Goal: Check status: Check status

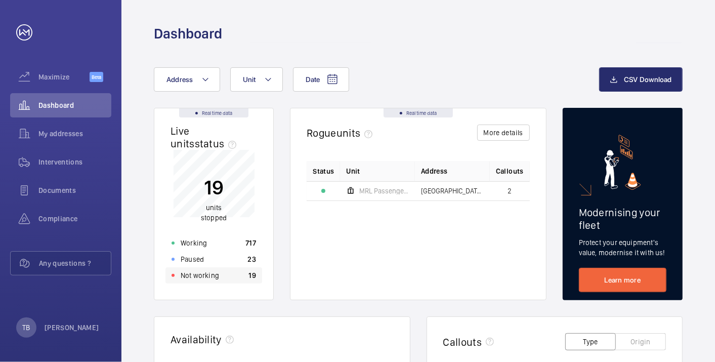
click at [250, 274] on p "19" at bounding box center [253, 275] width 8 height 10
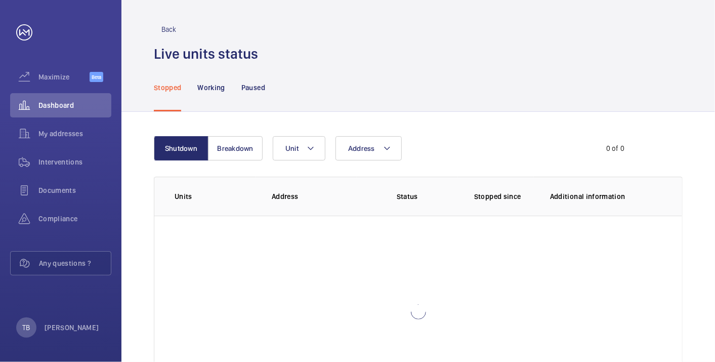
scroll to position [69, 0]
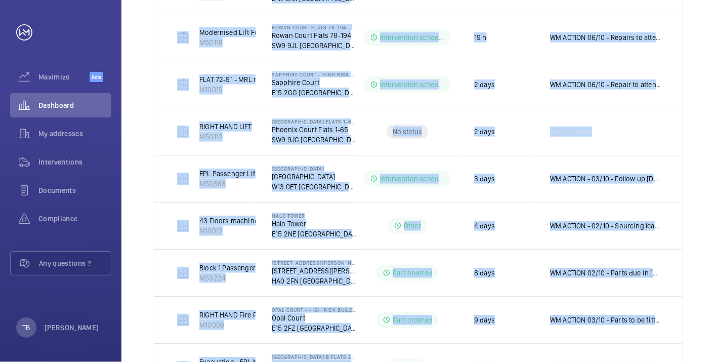
scroll to position [627, 0]
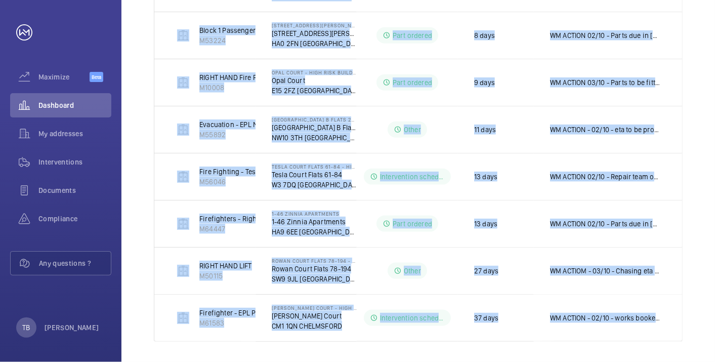
drag, startPoint x: 165, startPoint y: 158, endPoint x: 688, endPoint y: 321, distance: 547.2
copy tbody "Firemen - EPL Passenger Lift 2 RH M58880 [GEOGRAPHIC_DATA] [GEOGRAPHIC_DATA] [G…"
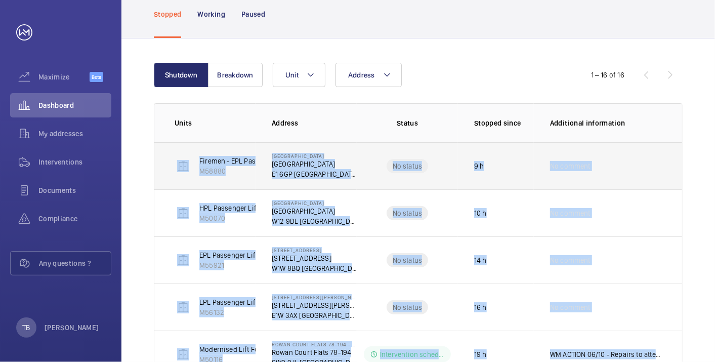
scroll to position [71, 0]
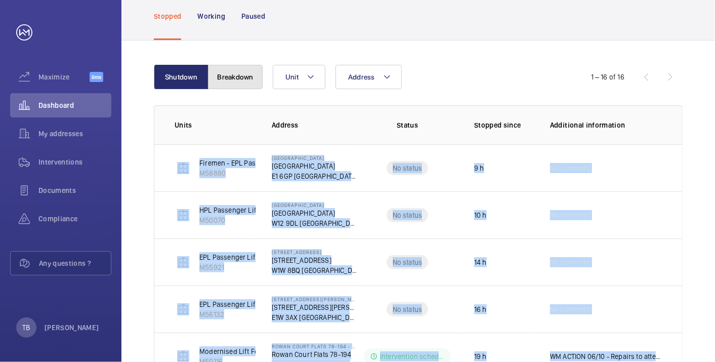
click at [230, 79] on button "Breakdown" at bounding box center [235, 77] width 55 height 24
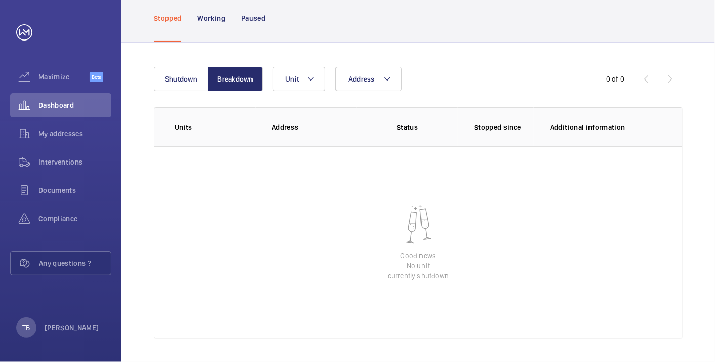
click at [133, 153] on div "Shutdown Breakdown Address Unit 0 of 0 Units Address Status Stopped since Addit…" at bounding box center [417, 202] width 593 height 320
click at [73, 103] on span "Dashboard" at bounding box center [74, 105] width 73 height 10
